Goal: Task Accomplishment & Management: Use online tool/utility

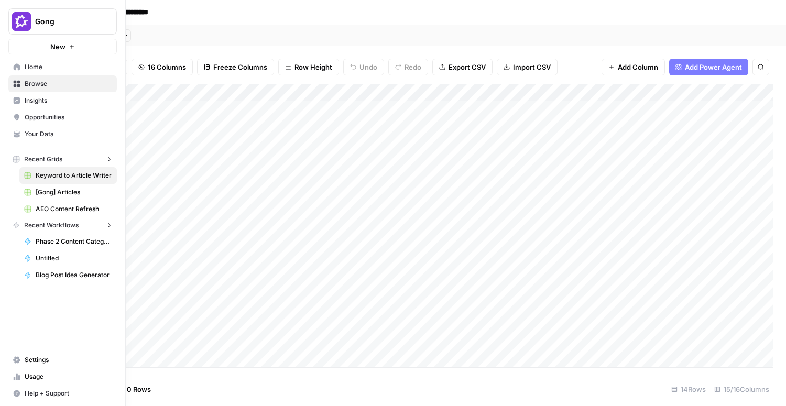
click at [13, 67] on icon at bounding box center [16, 66] width 7 height 7
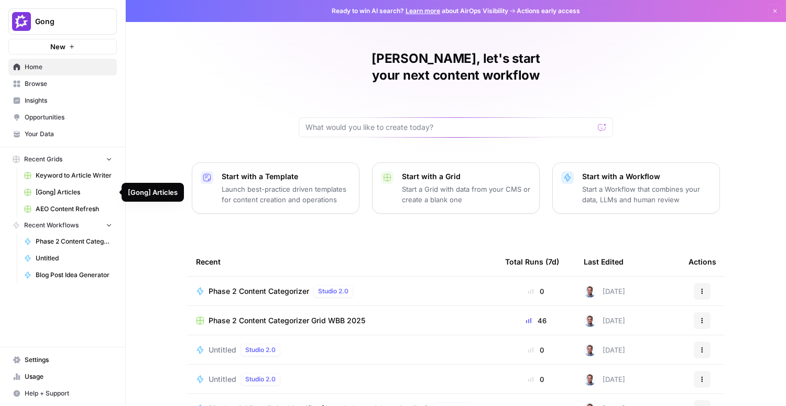
click at [56, 195] on span "[Gong] Articles" at bounding box center [74, 192] width 76 height 9
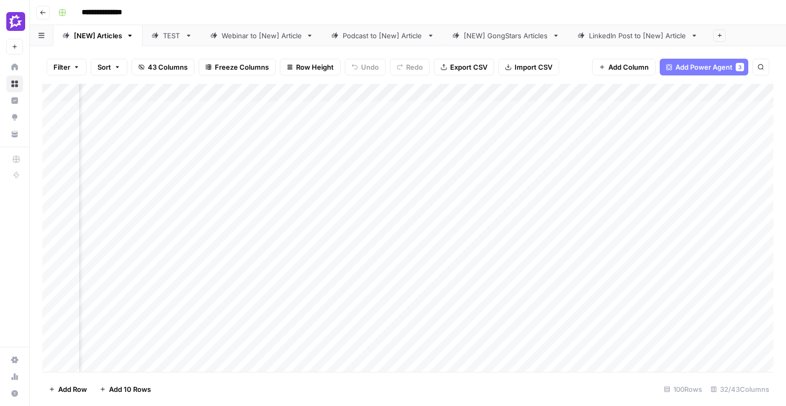
scroll to position [0, 1916]
click at [390, 271] on div "Add Column" at bounding box center [407, 228] width 731 height 288
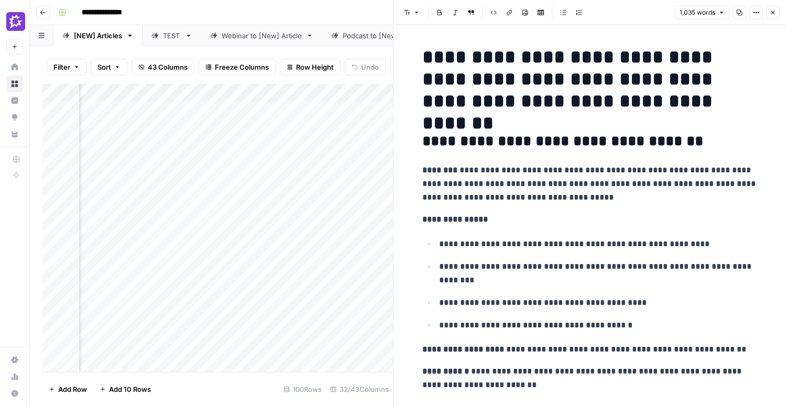
click at [251, 48] on div "Filter Sort 43 Columns Freeze Columns Row Height Undo Redo Export CSV Import CS…" at bounding box center [211, 226] width 363 height 360
click at [390, 8] on button "Close" at bounding box center [773, 13] width 14 height 14
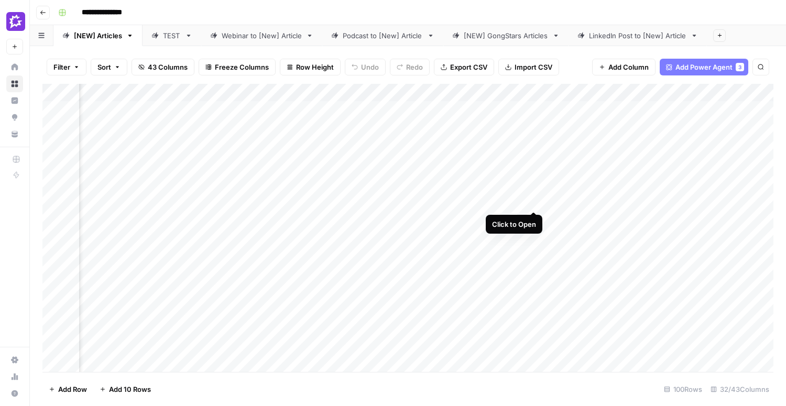
click at [390, 192] on div "Add Column" at bounding box center [407, 228] width 731 height 288
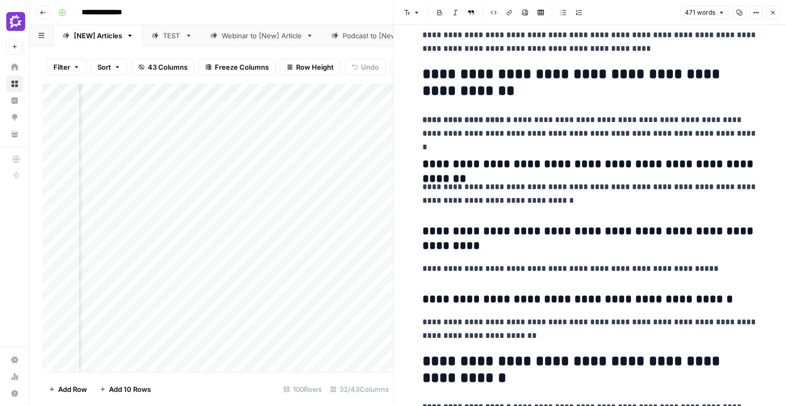
scroll to position [157, 0]
click at [390, 16] on button "Close" at bounding box center [773, 13] width 14 height 14
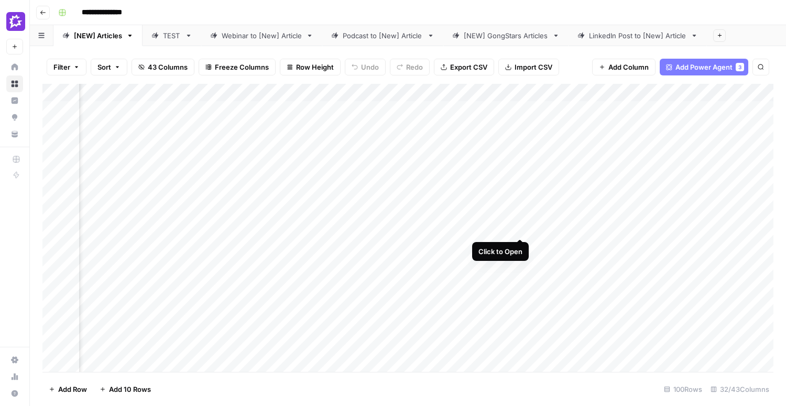
click at [390, 220] on div "Add Column" at bounding box center [407, 228] width 731 height 288
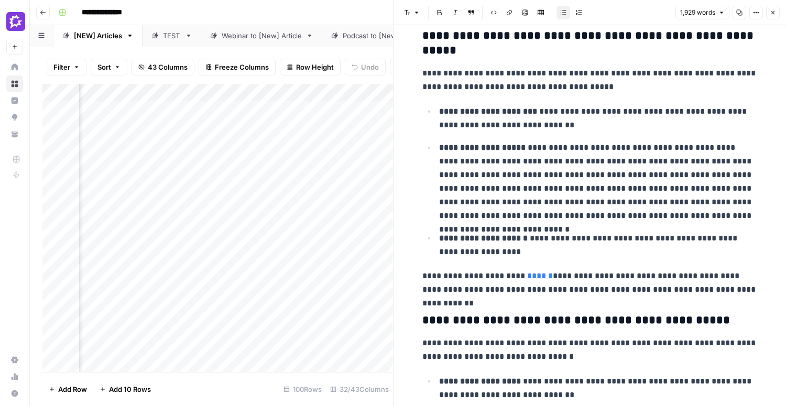
scroll to position [184, 0]
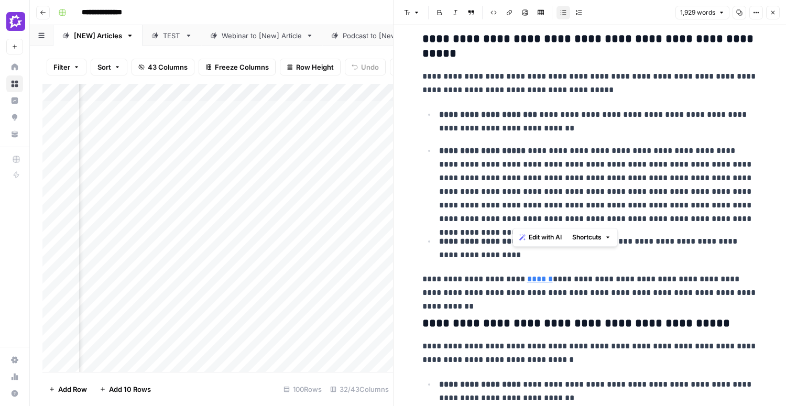
drag, startPoint x: 519, startPoint y: 177, endPoint x: 733, endPoint y: 219, distance: 219.0
click at [390, 219] on p "**********" at bounding box center [598, 185] width 318 height 82
click at [390, 14] on icon "button" at bounding box center [772, 12] width 6 height 6
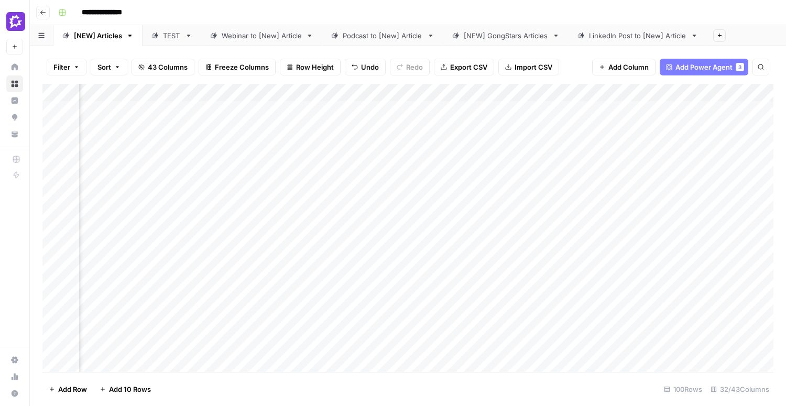
scroll to position [0, 229]
click at [10, 47] on button "New" at bounding box center [14, 47] width 17 height 16
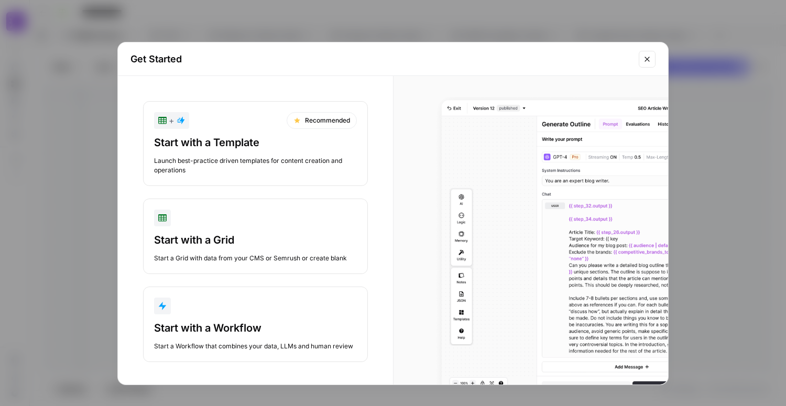
click at [201, 332] on div "Start with a Workflow" at bounding box center [255, 328] width 203 height 15
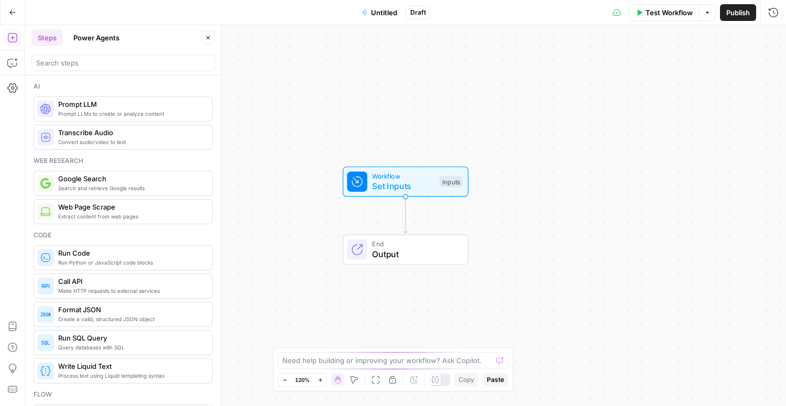
click at [389, 182] on span "Set Inputs" at bounding box center [403, 186] width 62 height 13
click at [390, 73] on button "Add Field" at bounding box center [677, 71] width 166 height 17
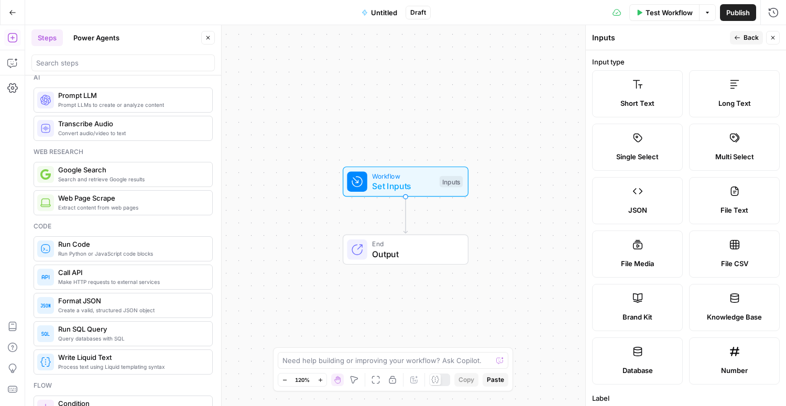
scroll to position [6, 0]
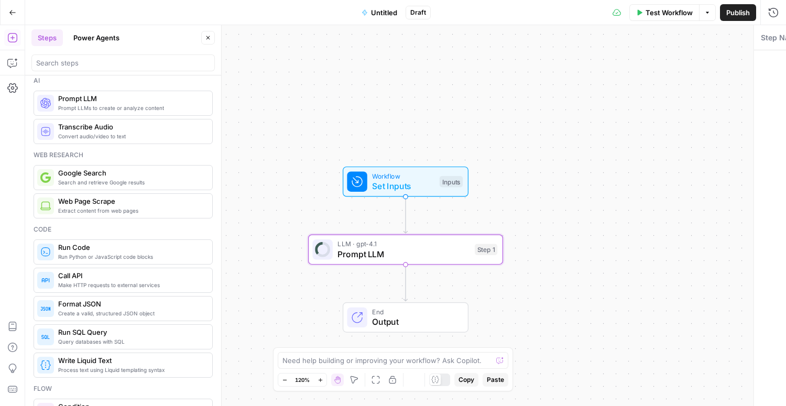
type textarea "Prompt LLM"
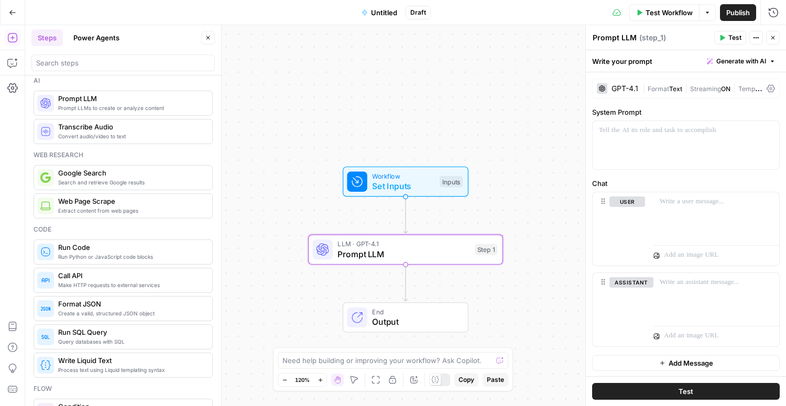
click at [390, 96] on div "GPT-4.1 | Format Text | Streaming ON | Temp 0.7" at bounding box center [686, 89] width 188 height 20
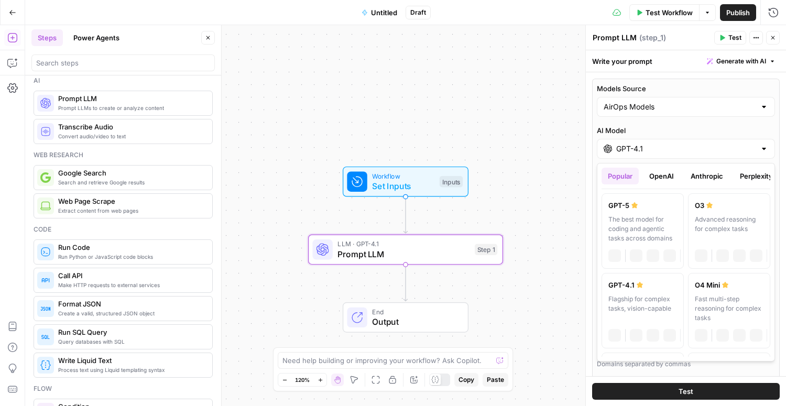
click at [390, 149] on input "GPT-4.1" at bounding box center [685, 149] width 139 height 10
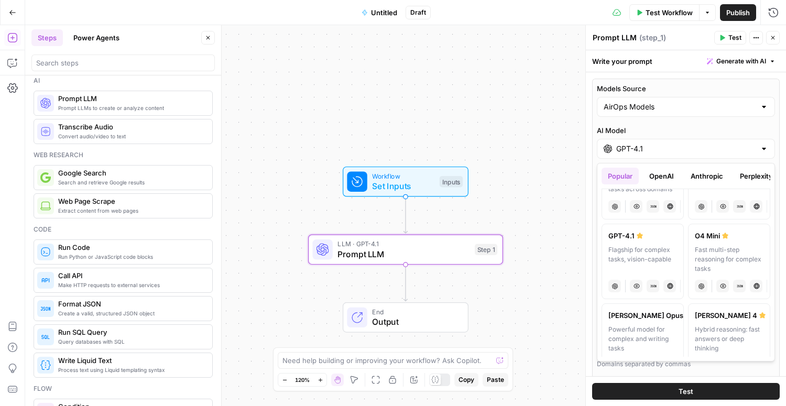
scroll to position [0, 0]
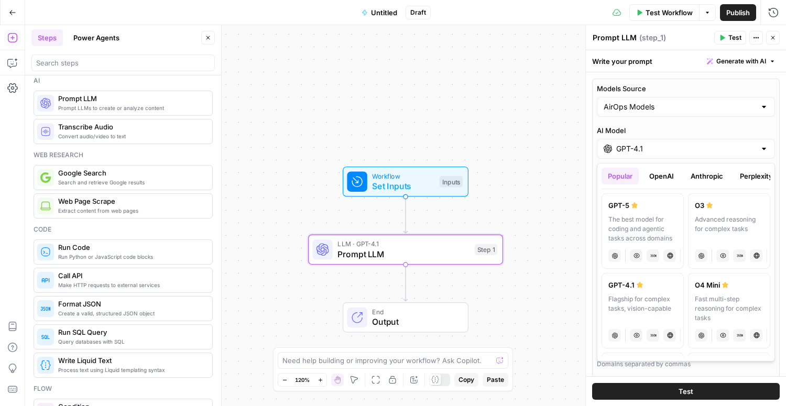
click at [390, 36] on span "E" at bounding box center [771, 35] width 8 height 10
